Goal: Task Accomplishment & Management: Use online tool/utility

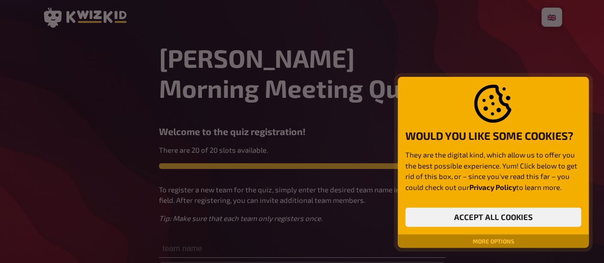
scroll to position [99, 0]
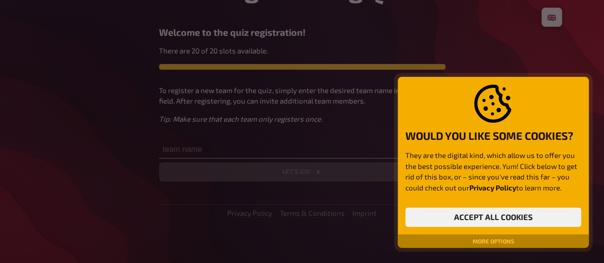
click at [494, 240] on button "More options" at bounding box center [493, 241] width 49 height 6
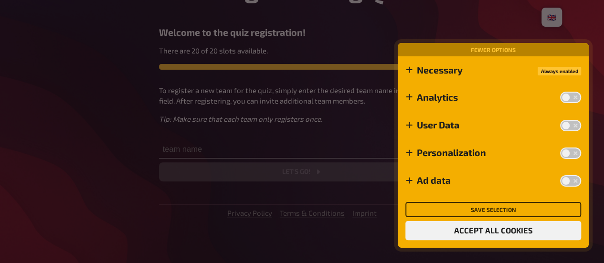
click at [502, 208] on button "Save selection" at bounding box center [493, 209] width 176 height 15
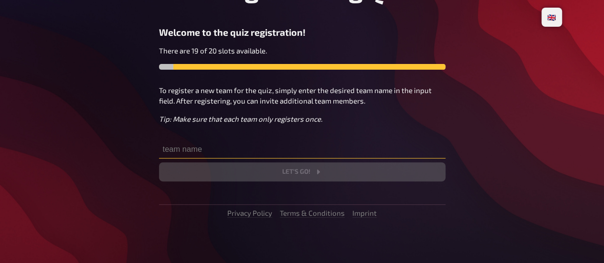
click at [200, 151] on input "text" at bounding box center [302, 148] width 286 height 19
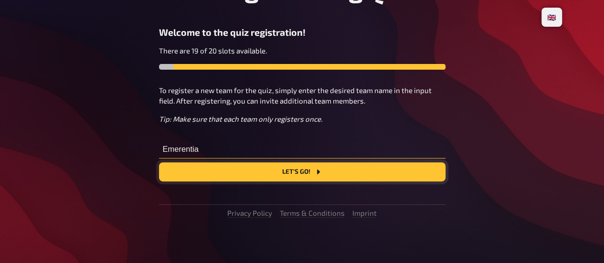
type input "Emerentia"
click at [228, 170] on button "Let's go!" at bounding box center [302, 171] width 286 height 19
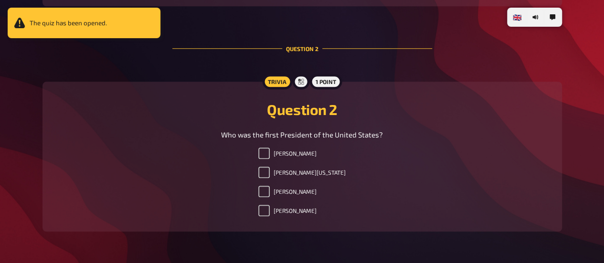
scroll to position [445, 0]
click at [270, 172] on input "[PERSON_NAME][US_STATE]" at bounding box center [263, 172] width 11 height 11
checkbox input "true"
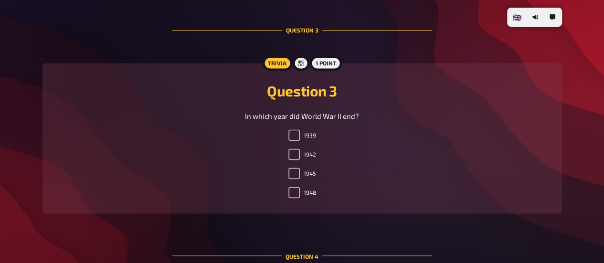
scroll to position [690, 0]
click at [291, 175] on input "1945" at bounding box center [293, 172] width 11 height 11
checkbox input "true"
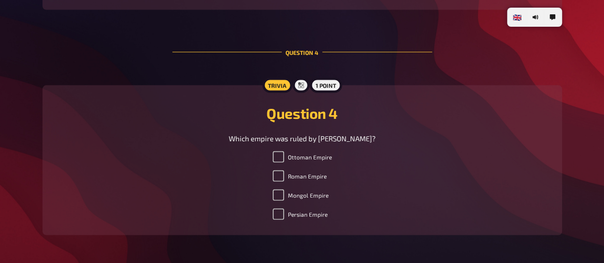
scroll to position [894, 0]
click at [277, 199] on input "Mongol Empire" at bounding box center [277, 193] width 11 height 11
checkbox input "true"
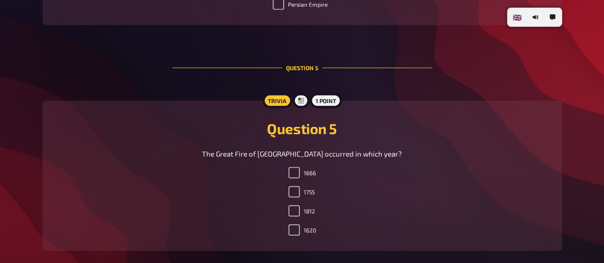
scroll to position [1138, 0]
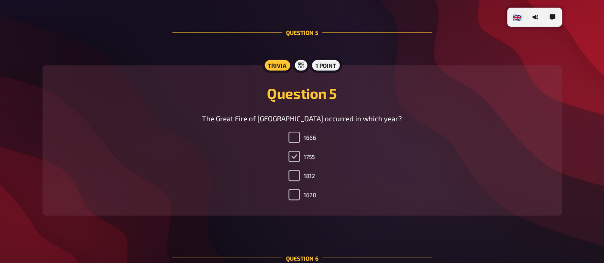
click at [294, 161] on input "1755" at bounding box center [293, 156] width 11 height 11
checkbox input "true"
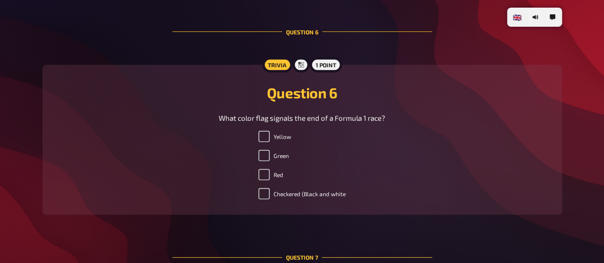
scroll to position [1371, 0]
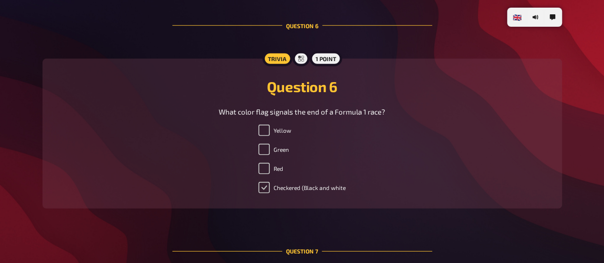
click at [265, 191] on input "Checkered (Black and white" at bounding box center [263, 187] width 11 height 11
checkbox input "true"
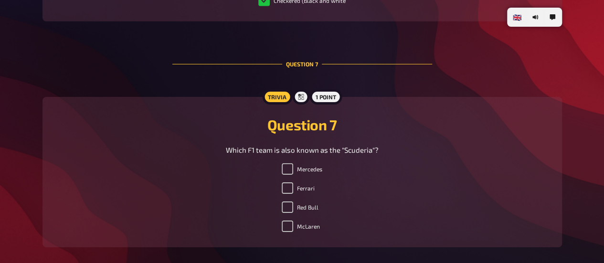
scroll to position [1598, 0]
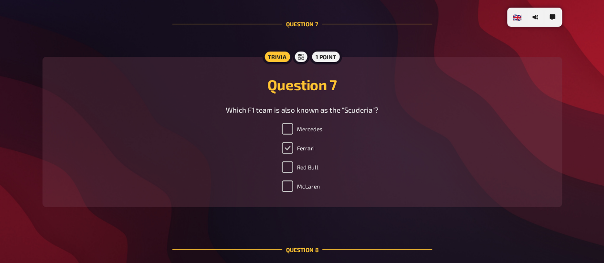
click at [286, 154] on input "Ferrari" at bounding box center [287, 147] width 11 height 11
checkbox input "true"
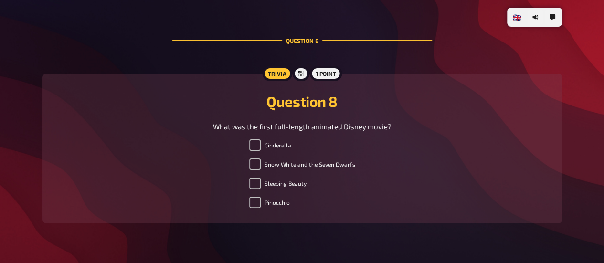
scroll to position [1807, 0]
click at [252, 169] on input "Snow White and the Seven Dwarfs" at bounding box center [254, 163] width 11 height 11
checkbox input "true"
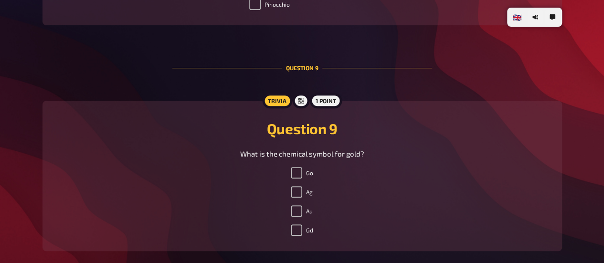
scroll to position [2032, 0]
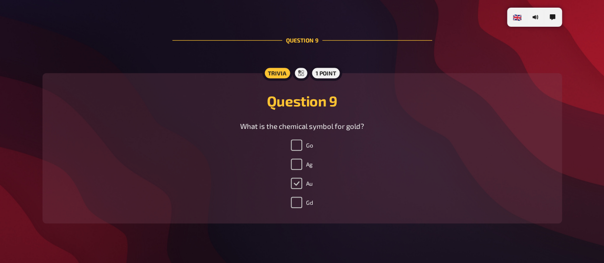
click at [296, 187] on input "Au" at bounding box center [296, 183] width 11 height 11
checkbox input "true"
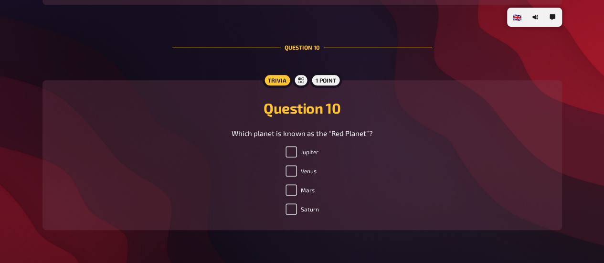
scroll to position [2251, 0]
click at [290, 195] on input "Mars" at bounding box center [290, 189] width 11 height 11
checkbox input "true"
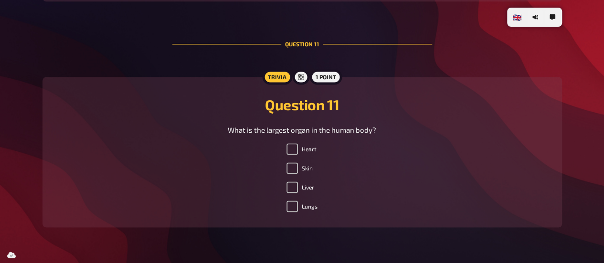
scroll to position [2483, 0]
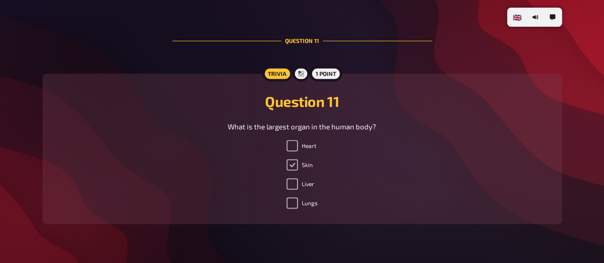
click at [290, 163] on input "Skin" at bounding box center [291, 164] width 11 height 11
checkbox input "true"
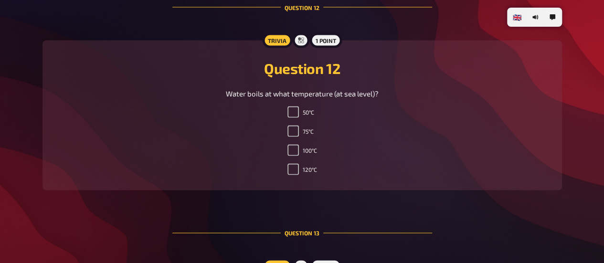
scroll to position [2742, 0]
click at [290, 156] on input "100°C" at bounding box center [292, 149] width 11 height 11
checkbox input "true"
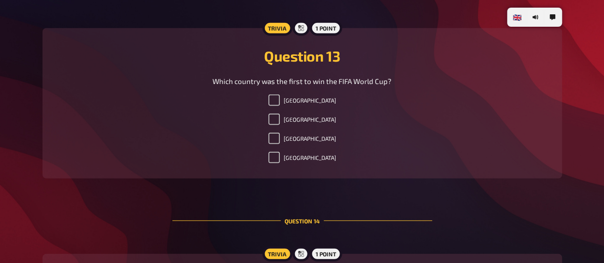
scroll to position [2980, 0]
click at [280, 144] on input "[GEOGRAPHIC_DATA]" at bounding box center [273, 137] width 11 height 11
checkbox input "true"
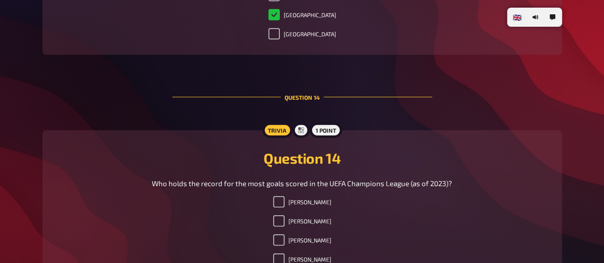
scroll to position [3168, 0]
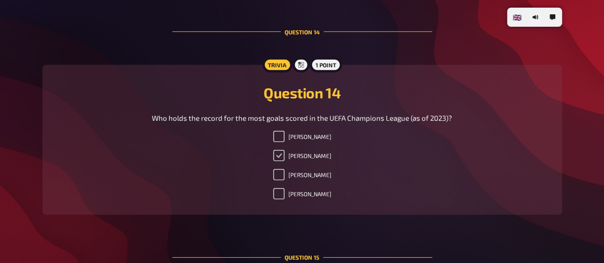
click at [273, 160] on input "[PERSON_NAME]" at bounding box center [278, 155] width 11 height 11
checkbox input "true"
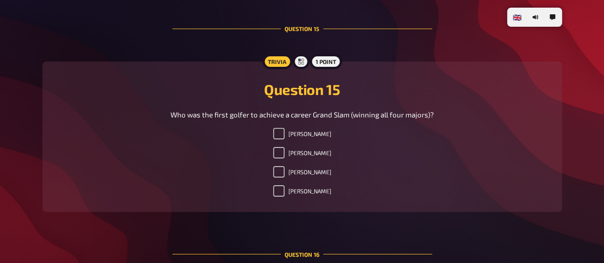
scroll to position [3398, 0]
click at [283, 193] on input "[PERSON_NAME]" at bounding box center [278, 189] width 11 height 11
checkbox input "true"
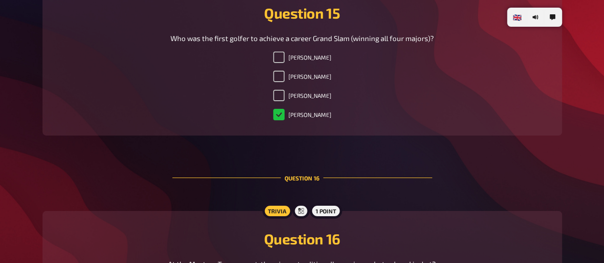
scroll to position [3474, 0]
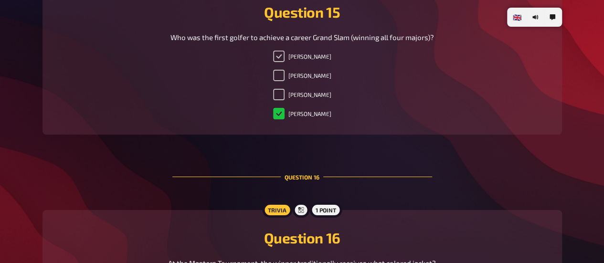
click at [283, 62] on input "[PERSON_NAME]" at bounding box center [278, 56] width 11 height 11
checkbox input "true"
checkbox input "false"
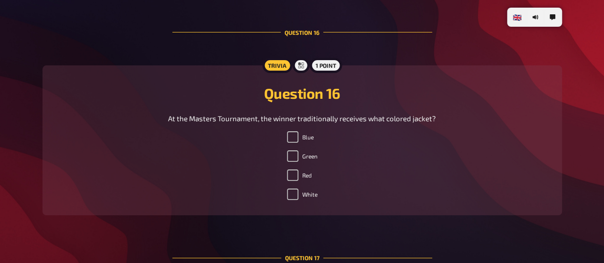
scroll to position [3648, 0]
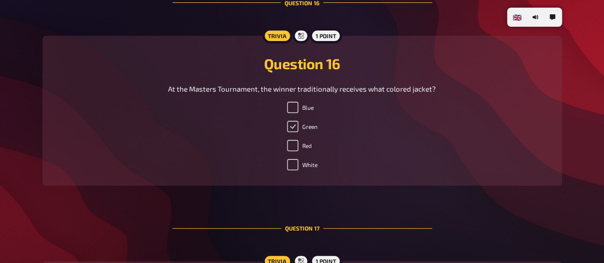
click at [293, 132] on input "Green" at bounding box center [292, 126] width 11 height 11
checkbox input "true"
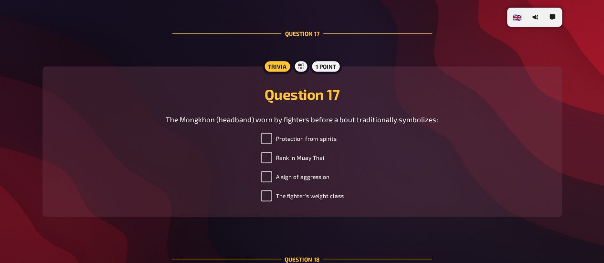
scroll to position [3843, 0]
click at [263, 163] on input "Rank in Muay Thai" at bounding box center [266, 156] width 11 height 11
checkbox input "true"
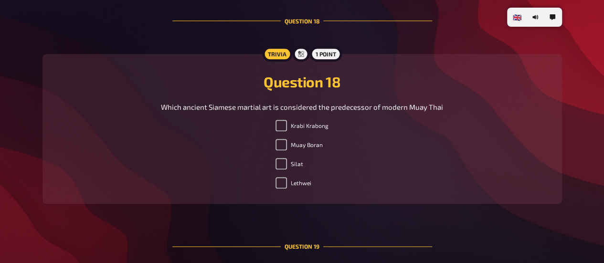
scroll to position [4084, 0]
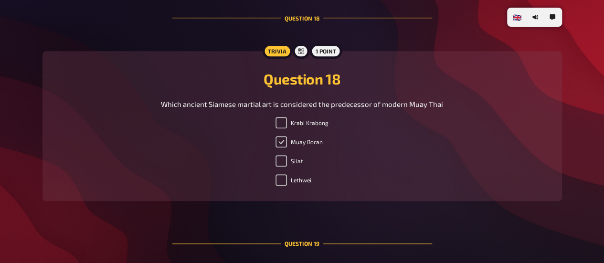
click at [280, 147] on input "Muay Boran" at bounding box center [280, 141] width 11 height 11
checkbox input "true"
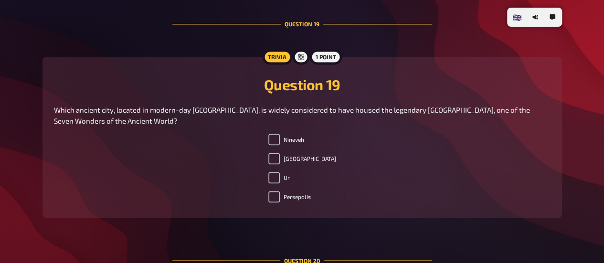
scroll to position [4304, 0]
click at [280, 164] on input "[GEOGRAPHIC_DATA]" at bounding box center [273, 157] width 11 height 11
checkbox input "true"
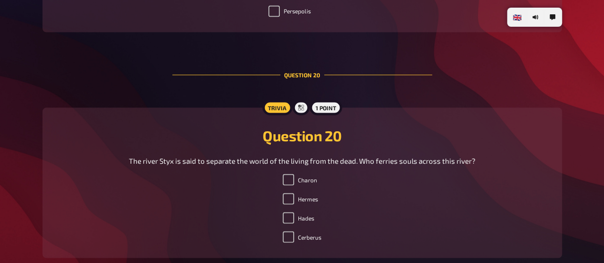
scroll to position [4541, 0]
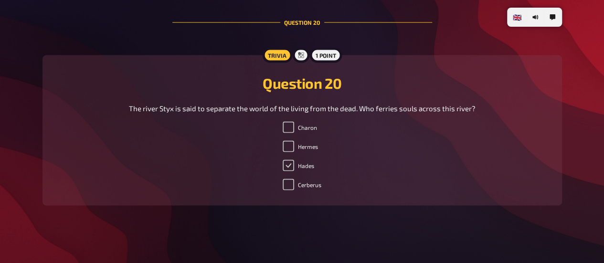
click at [289, 171] on input "Hades" at bounding box center [288, 165] width 11 height 11
checkbox input "true"
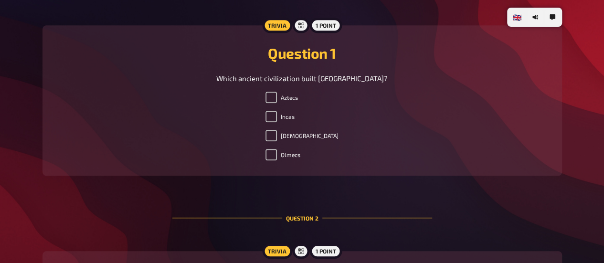
scroll to position [239, 0]
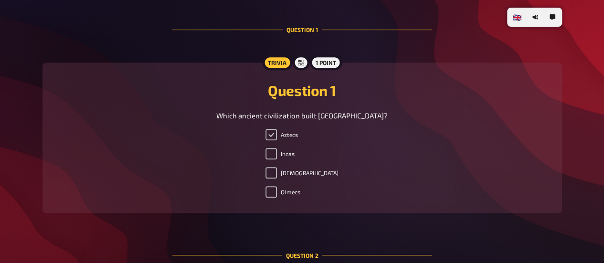
click at [277, 133] on input "Aztecs" at bounding box center [270, 134] width 11 height 11
checkbox input "true"
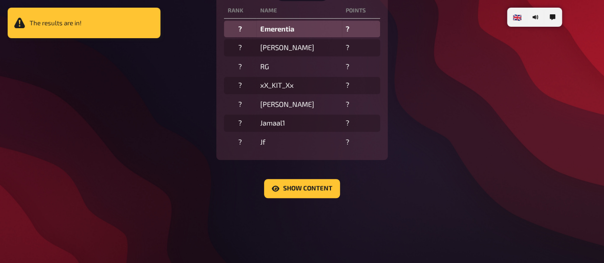
scroll to position [282, 0]
click at [281, 184] on button "Show content" at bounding box center [302, 188] width 76 height 19
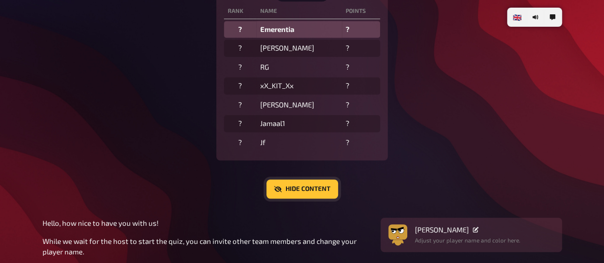
click at [298, 193] on button "Hide content" at bounding box center [302, 188] width 72 height 19
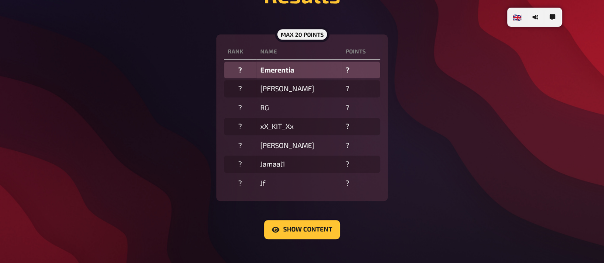
scroll to position [265, 0]
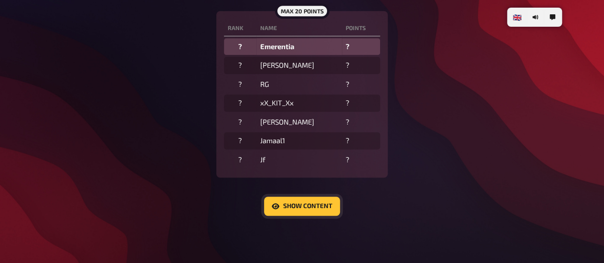
click at [303, 208] on button "Show content" at bounding box center [302, 206] width 76 height 19
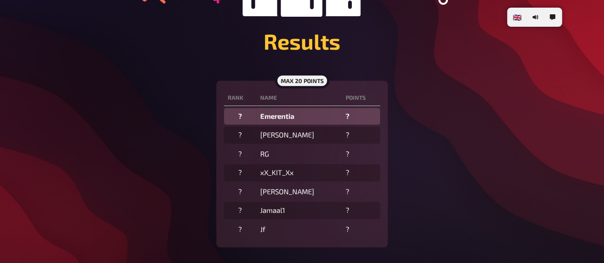
scroll to position [266, 0]
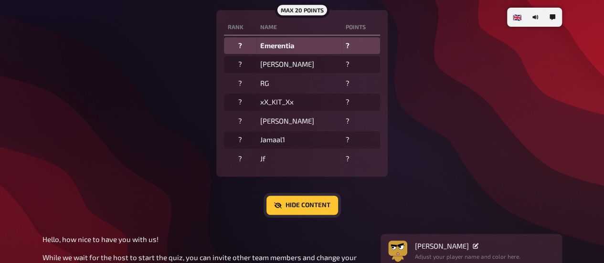
click at [303, 208] on button "Hide content" at bounding box center [302, 205] width 72 height 19
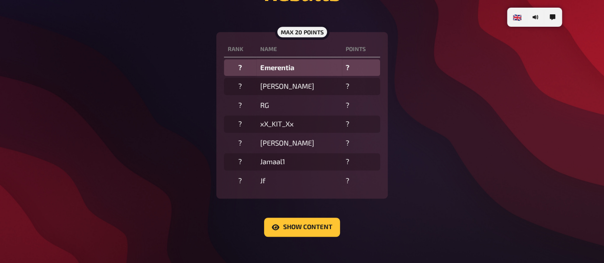
scroll to position [283, 0]
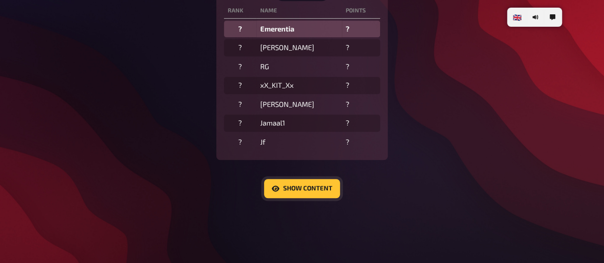
click at [295, 188] on button "Show content" at bounding box center [302, 188] width 76 height 19
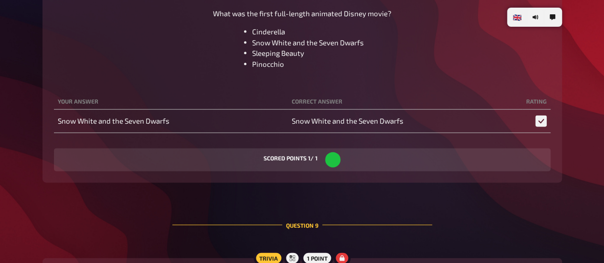
scroll to position [2787, 0]
